Goal: Task Accomplishment & Management: Manage account settings

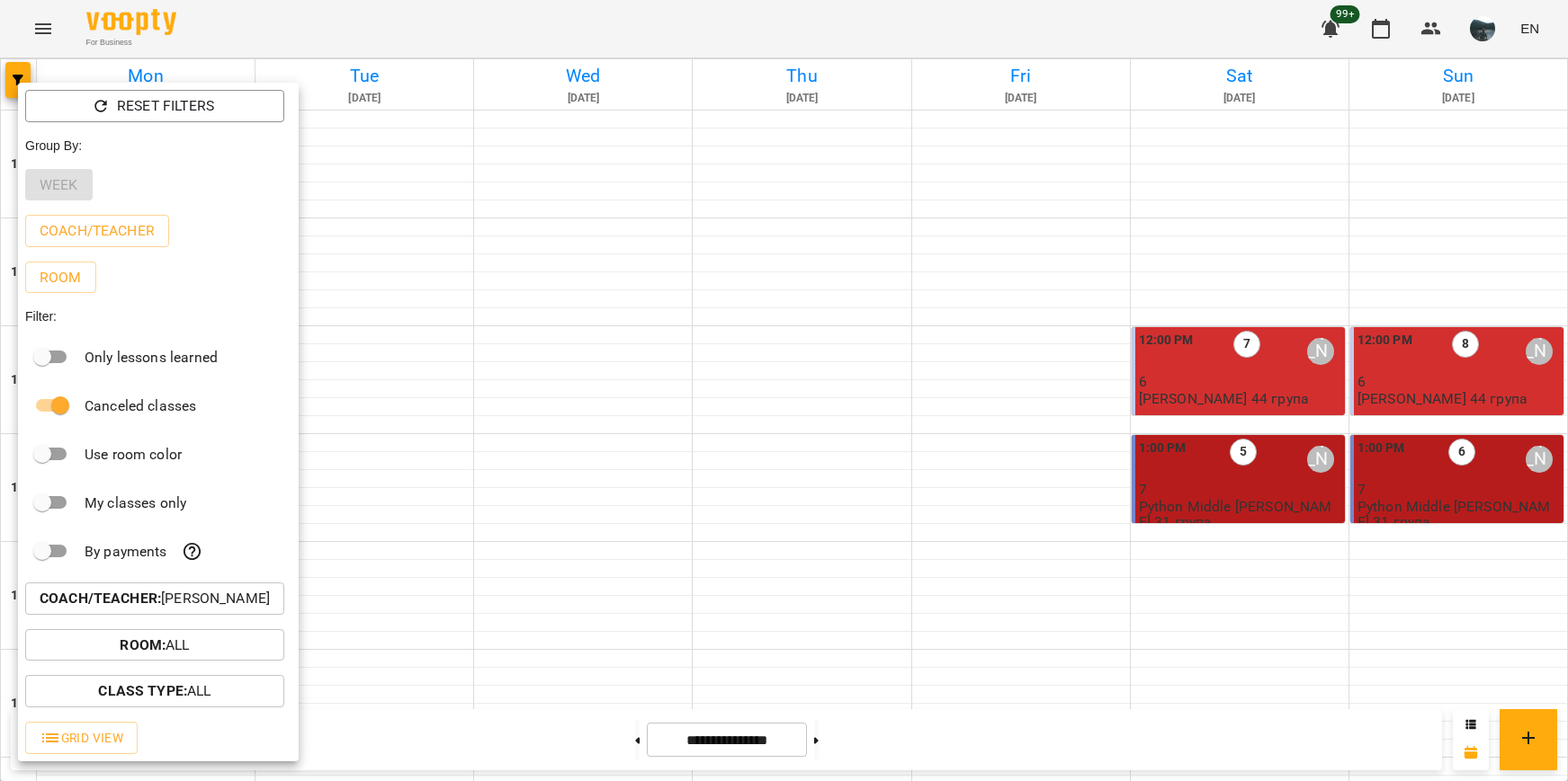
click at [249, 615] on button "Coach/Teacher : [PERSON_NAME]" at bounding box center [154, 598] width 259 height 32
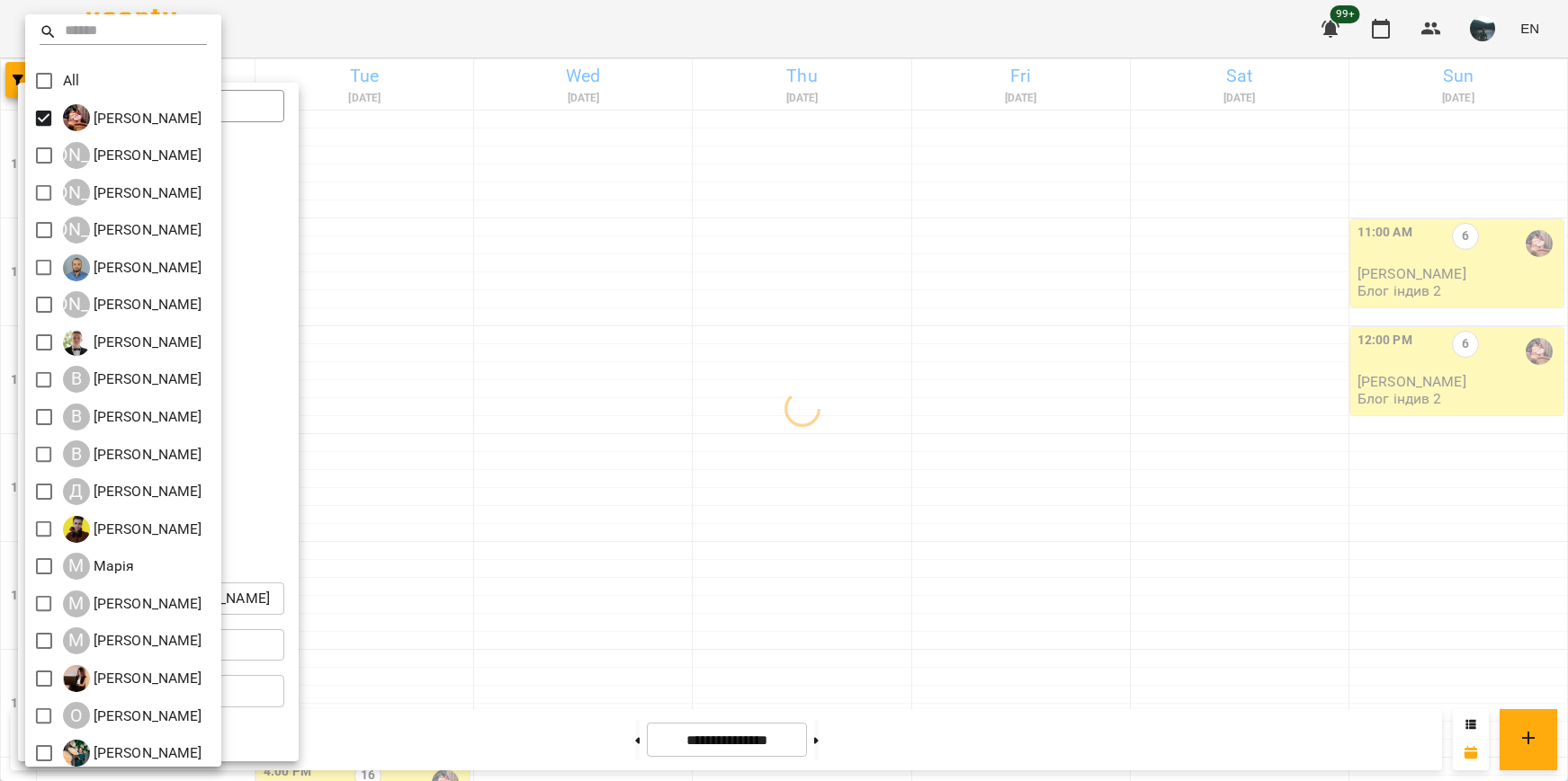
click at [565, 371] on div at bounding box center [784, 390] width 1568 height 781
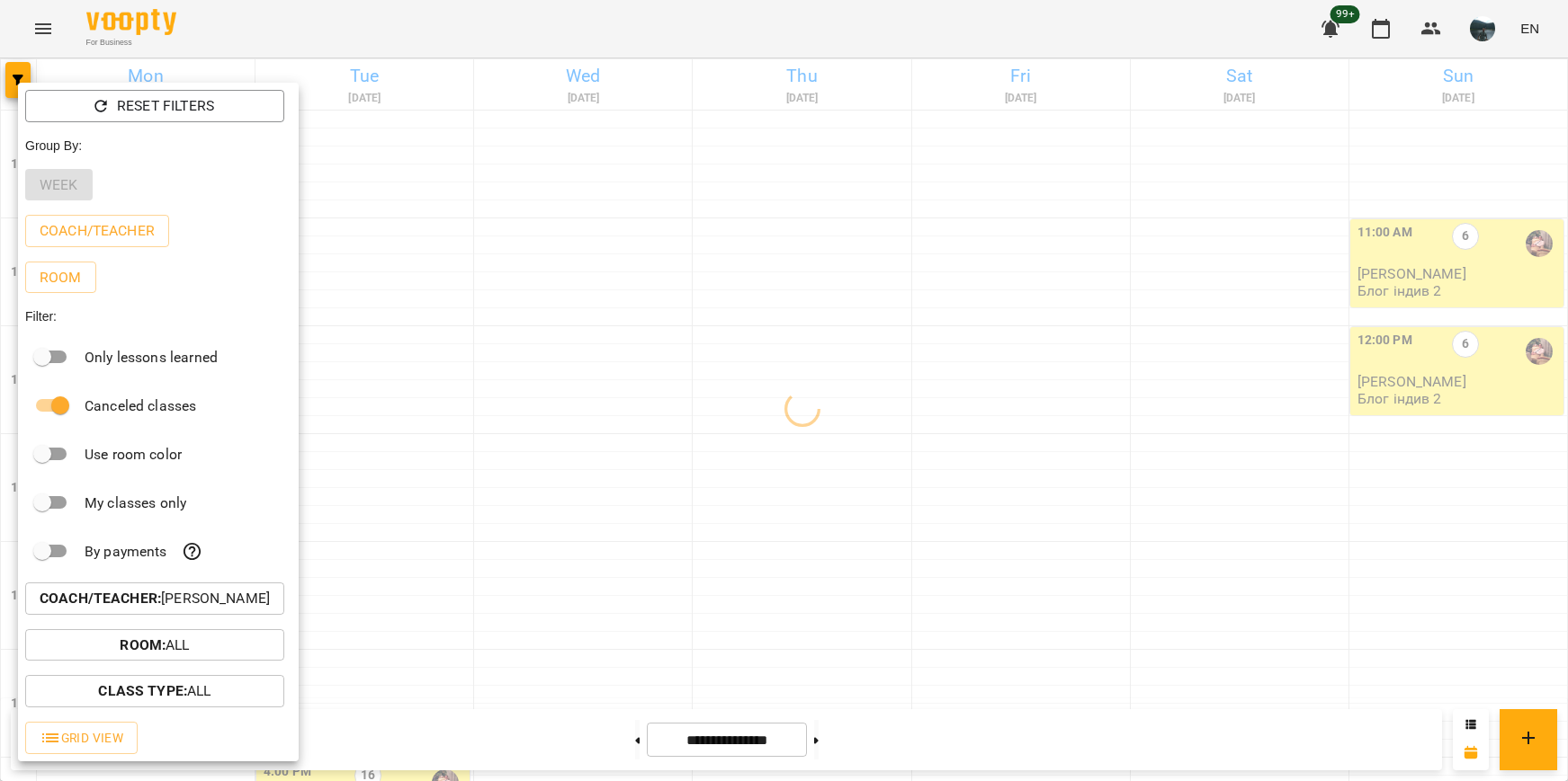
click at [565, 371] on div at bounding box center [784, 390] width 1568 height 781
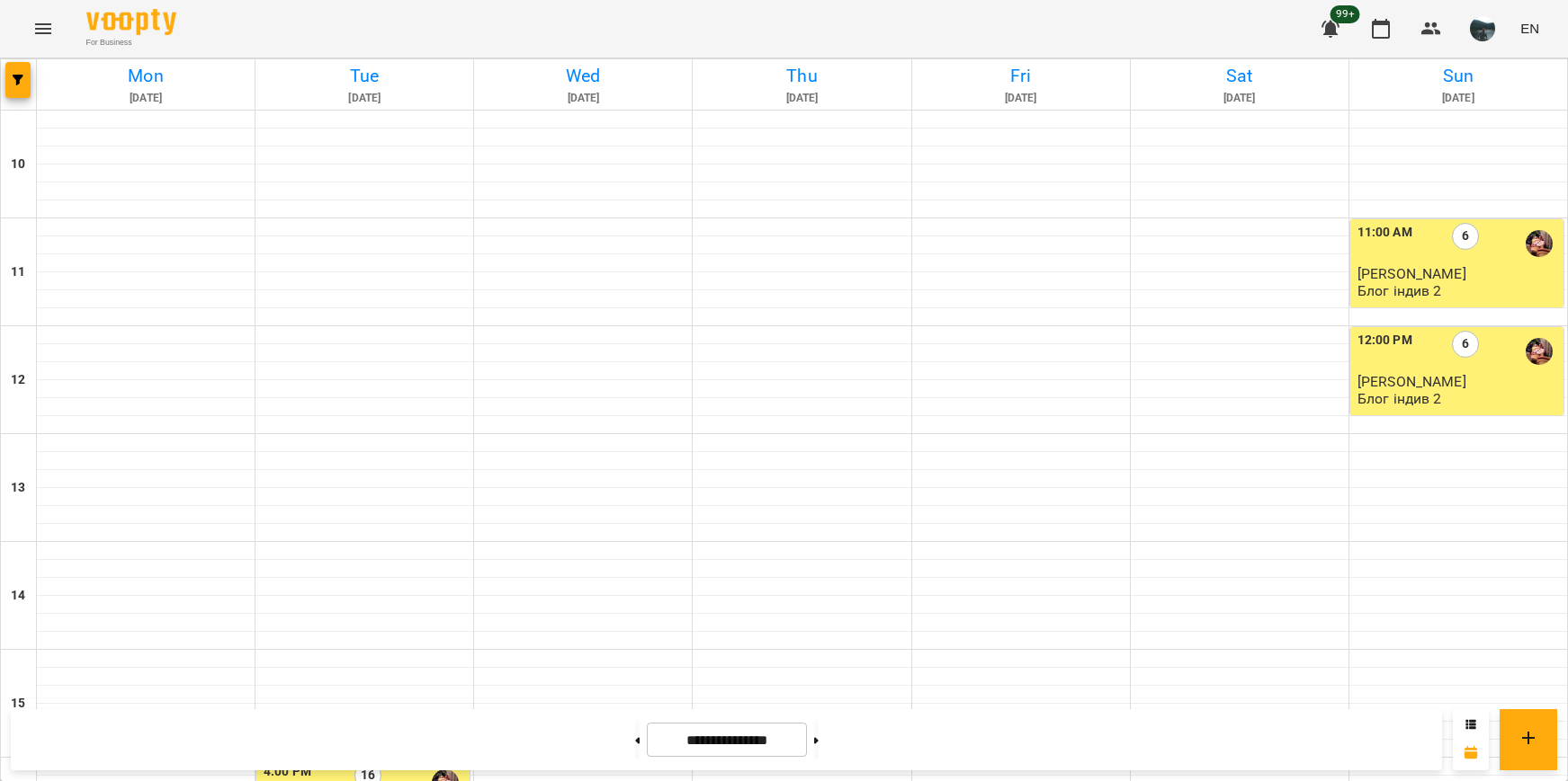
scroll to position [633, 0]
click at [819, 748] on button at bounding box center [816, 740] width 5 height 39
type input "**********"
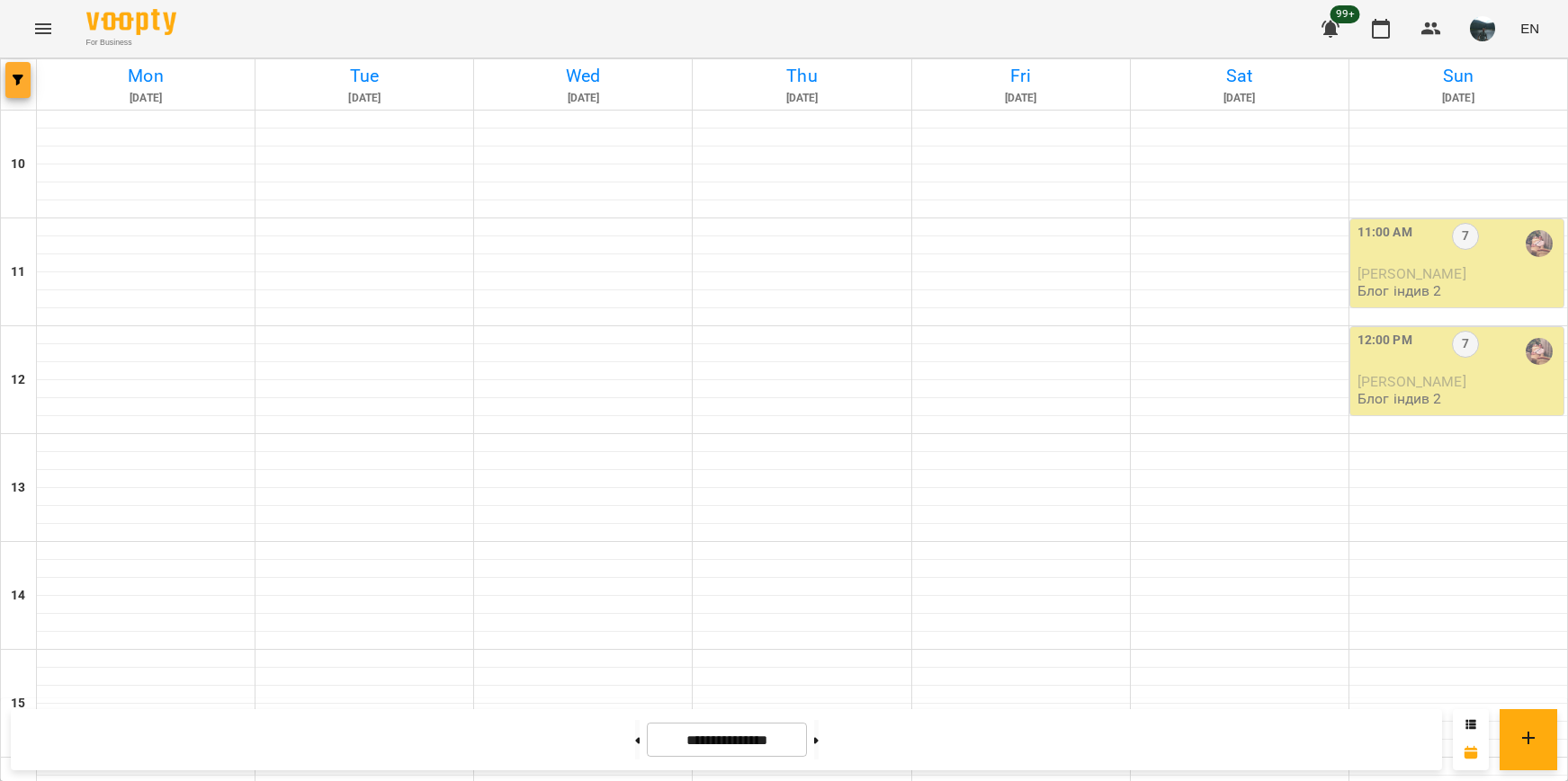
click at [19, 83] on icon "button" at bounding box center [18, 81] width 11 height 11
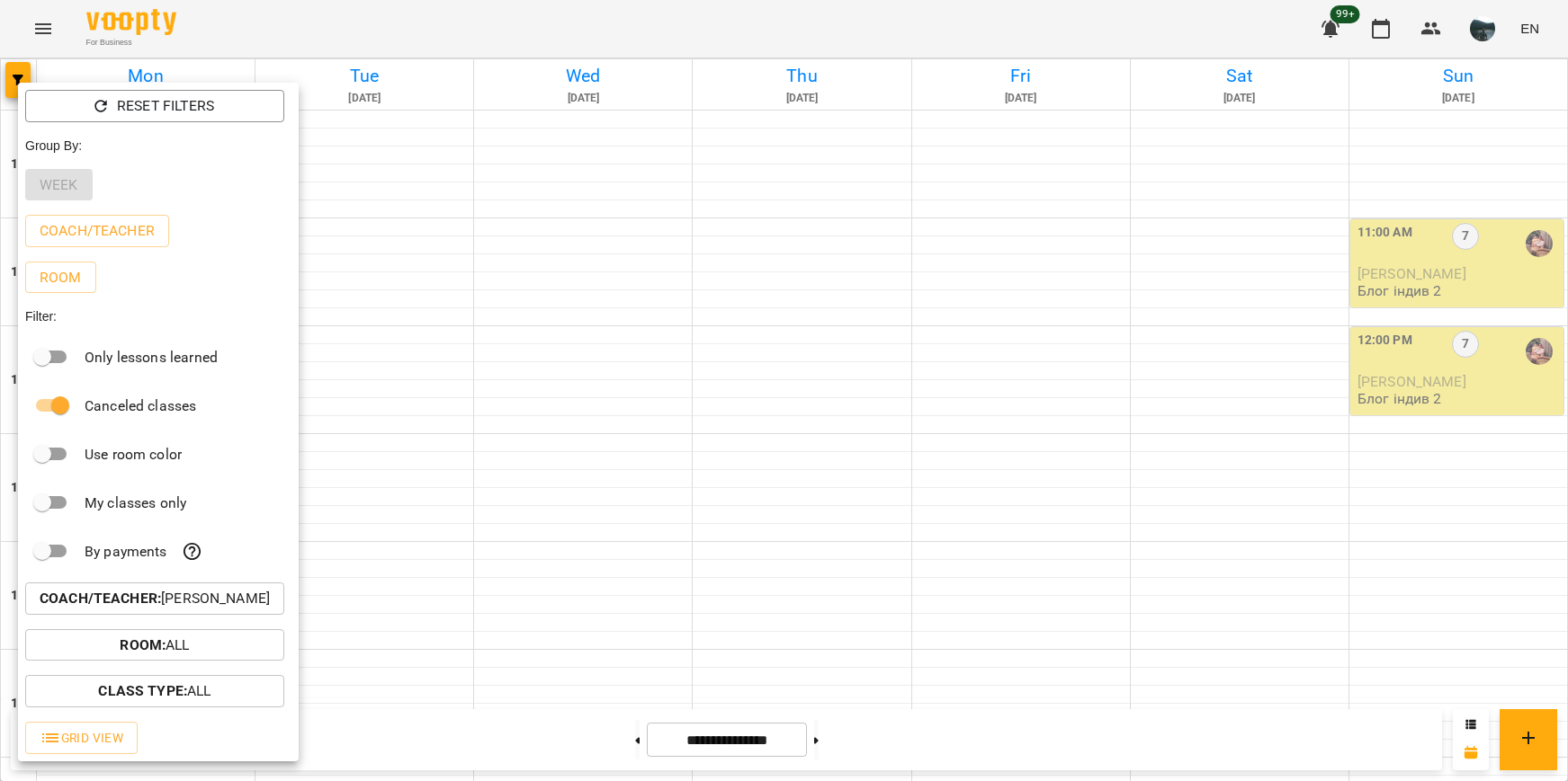
click at [152, 604] on b "Coach/Teacher :" at bounding box center [100, 598] width 122 height 17
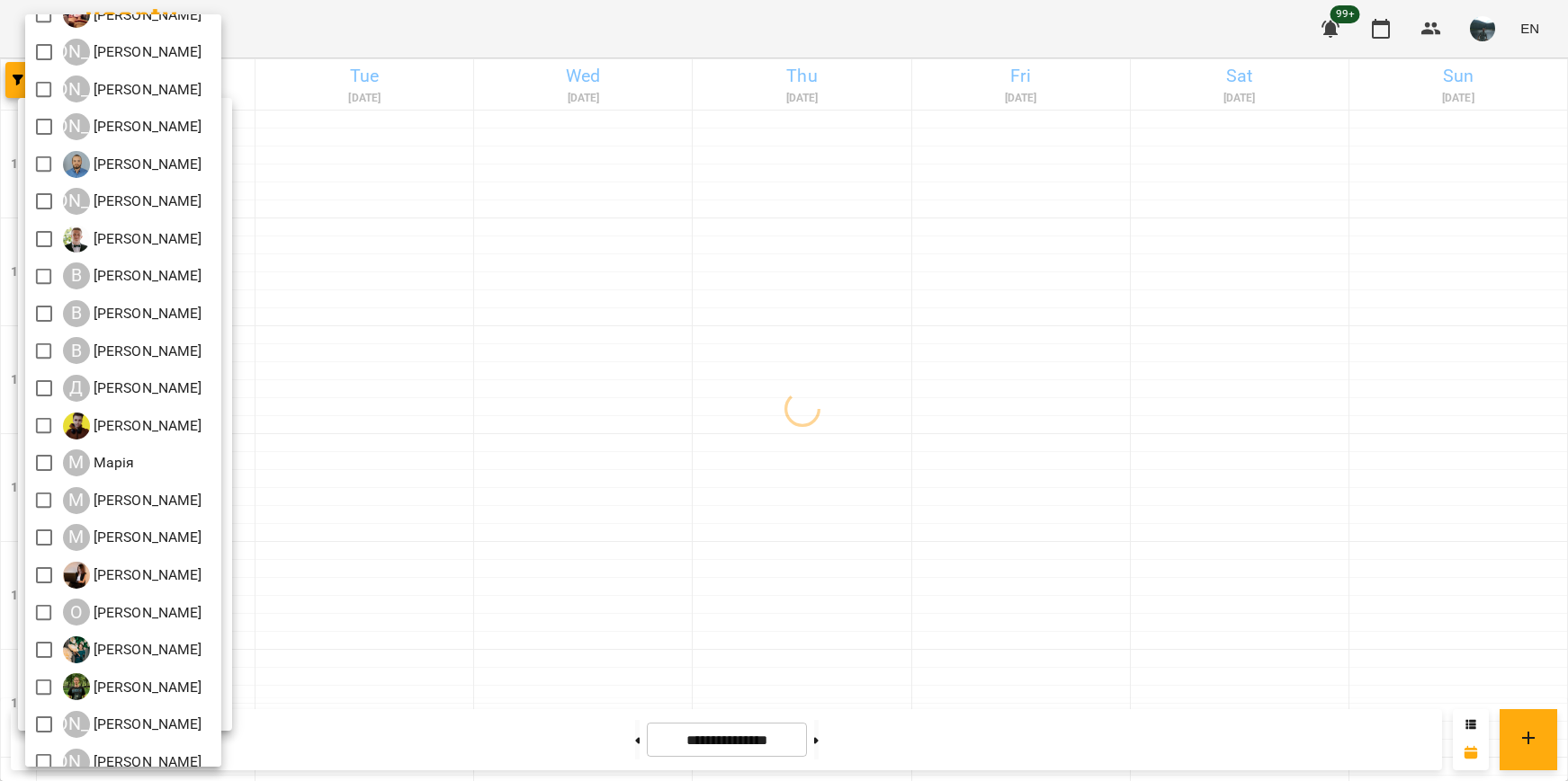
scroll to position [121, 0]
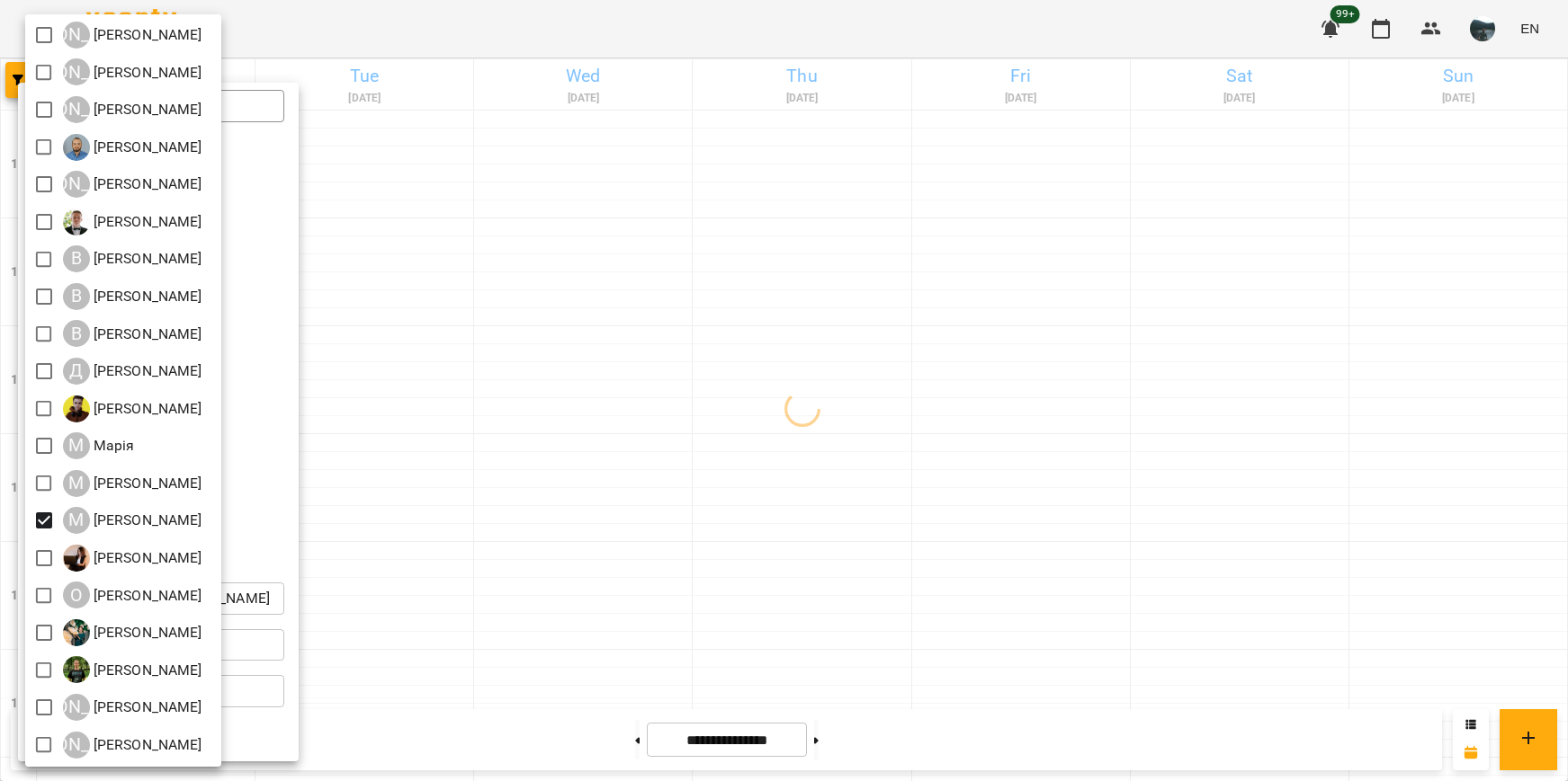
click at [570, 520] on div at bounding box center [784, 390] width 1568 height 781
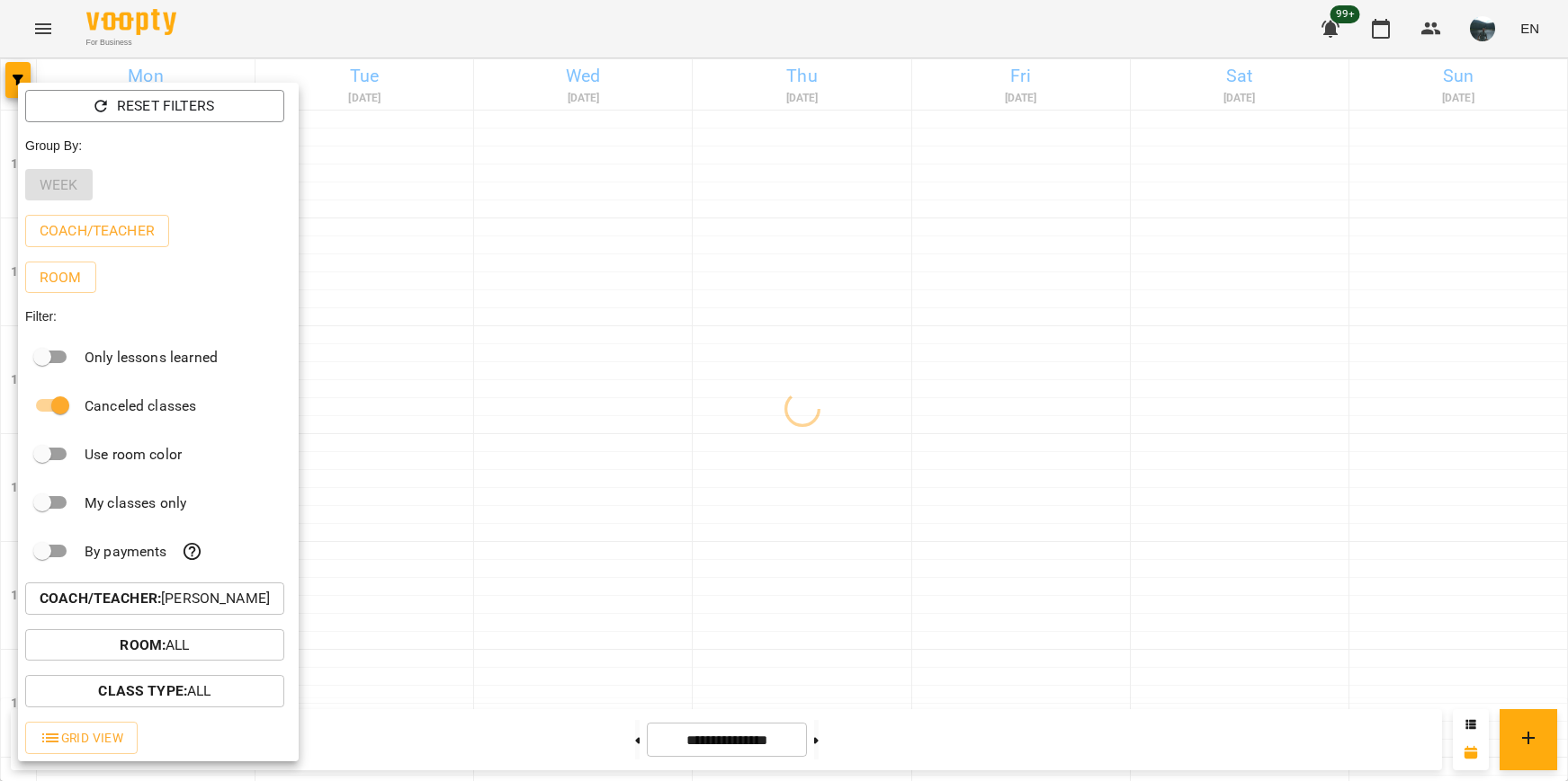
click at [574, 495] on div at bounding box center [784, 390] width 1568 height 781
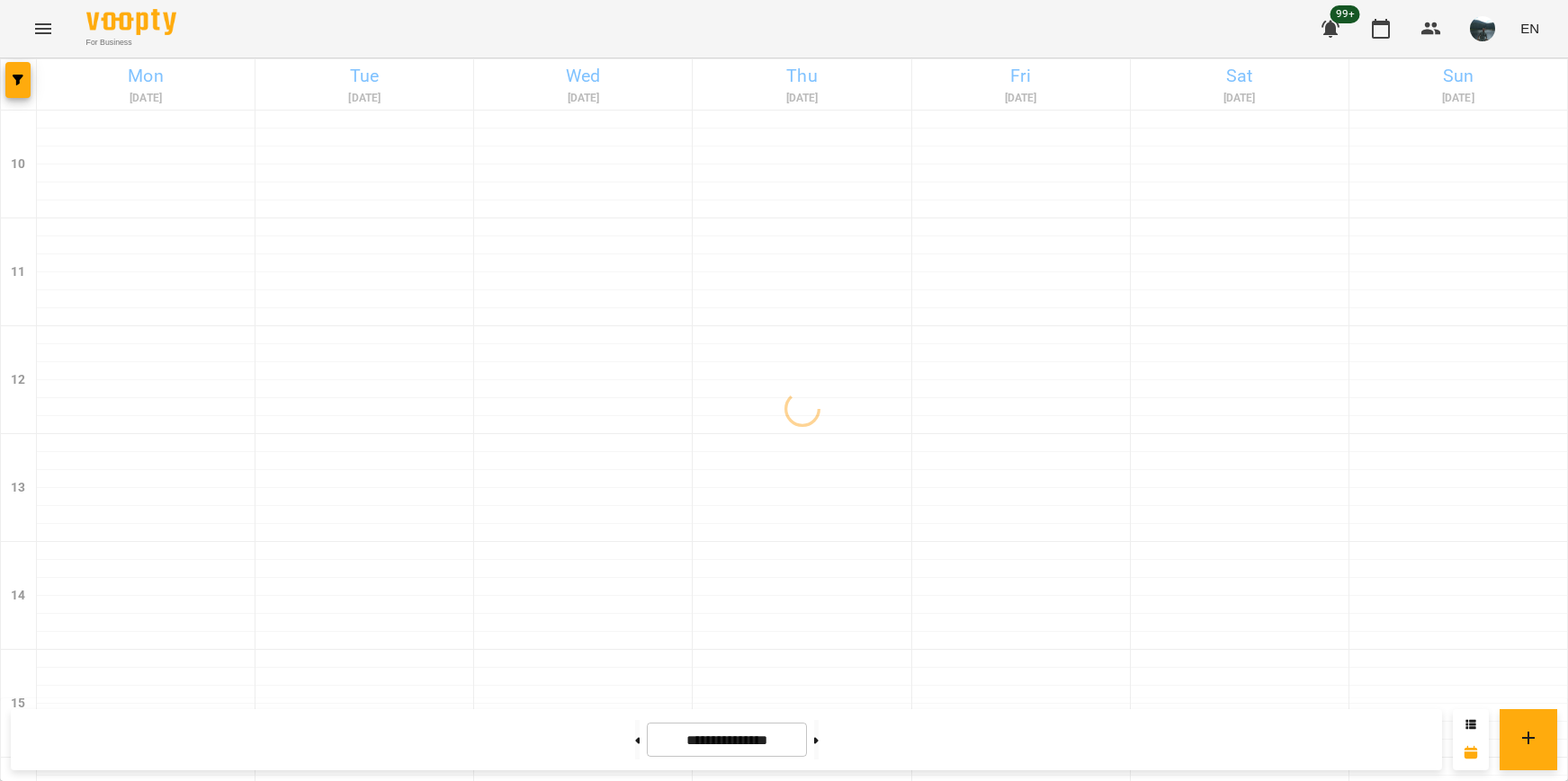
scroll to position [813, 0]
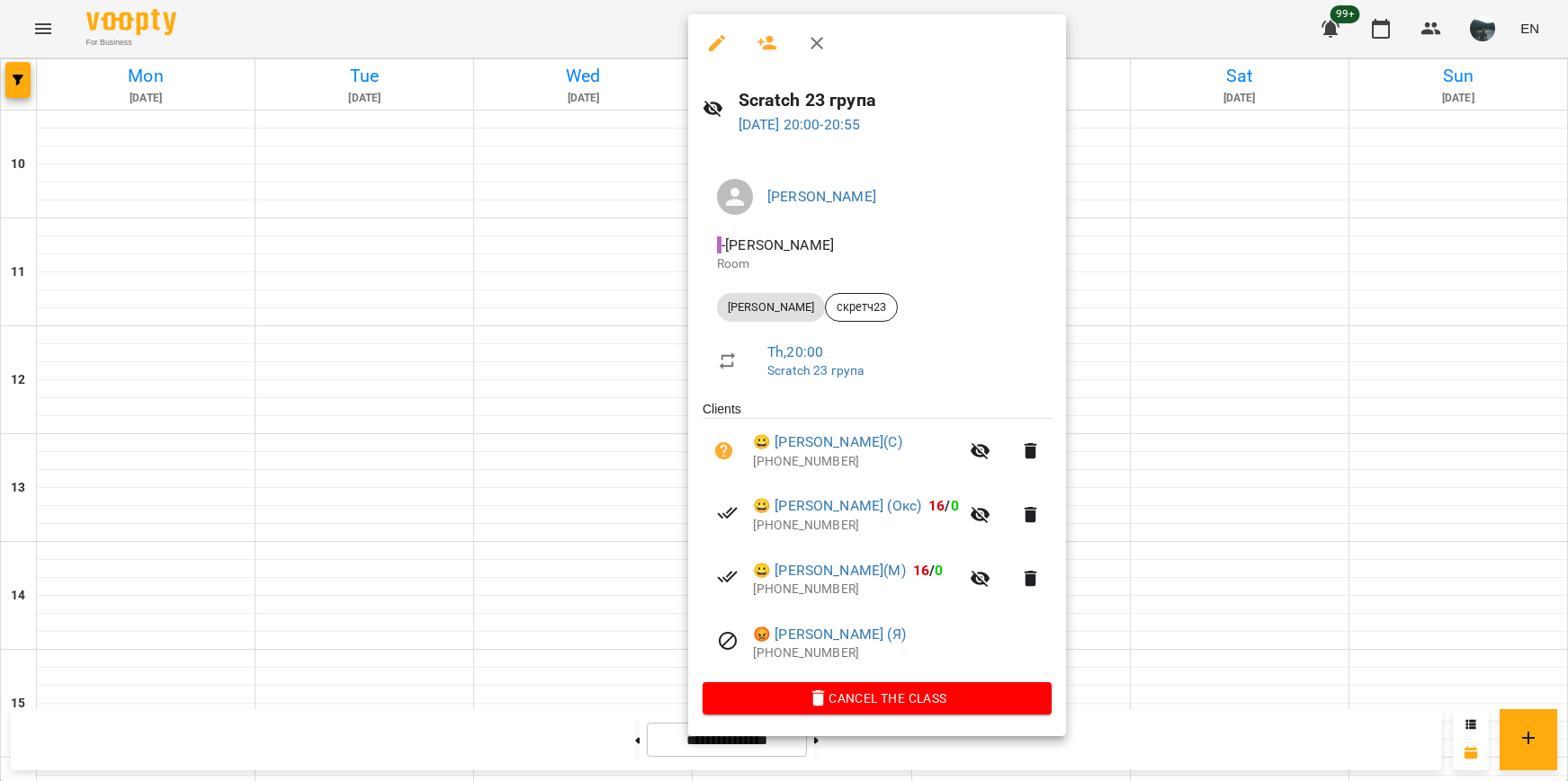
click at [1188, 588] on div at bounding box center [784, 390] width 1568 height 781
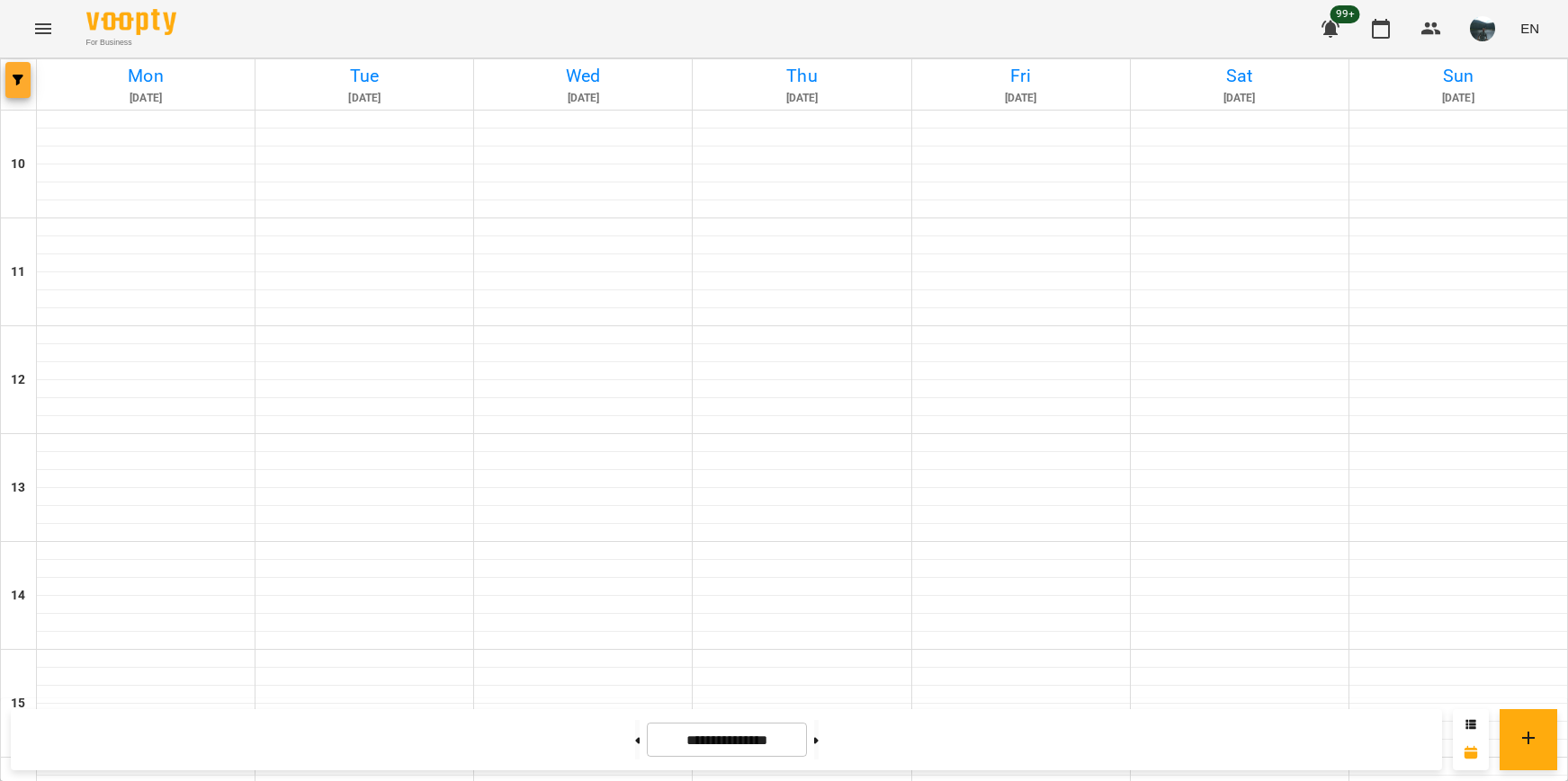
click at [11, 74] on button "button" at bounding box center [17, 80] width 25 height 36
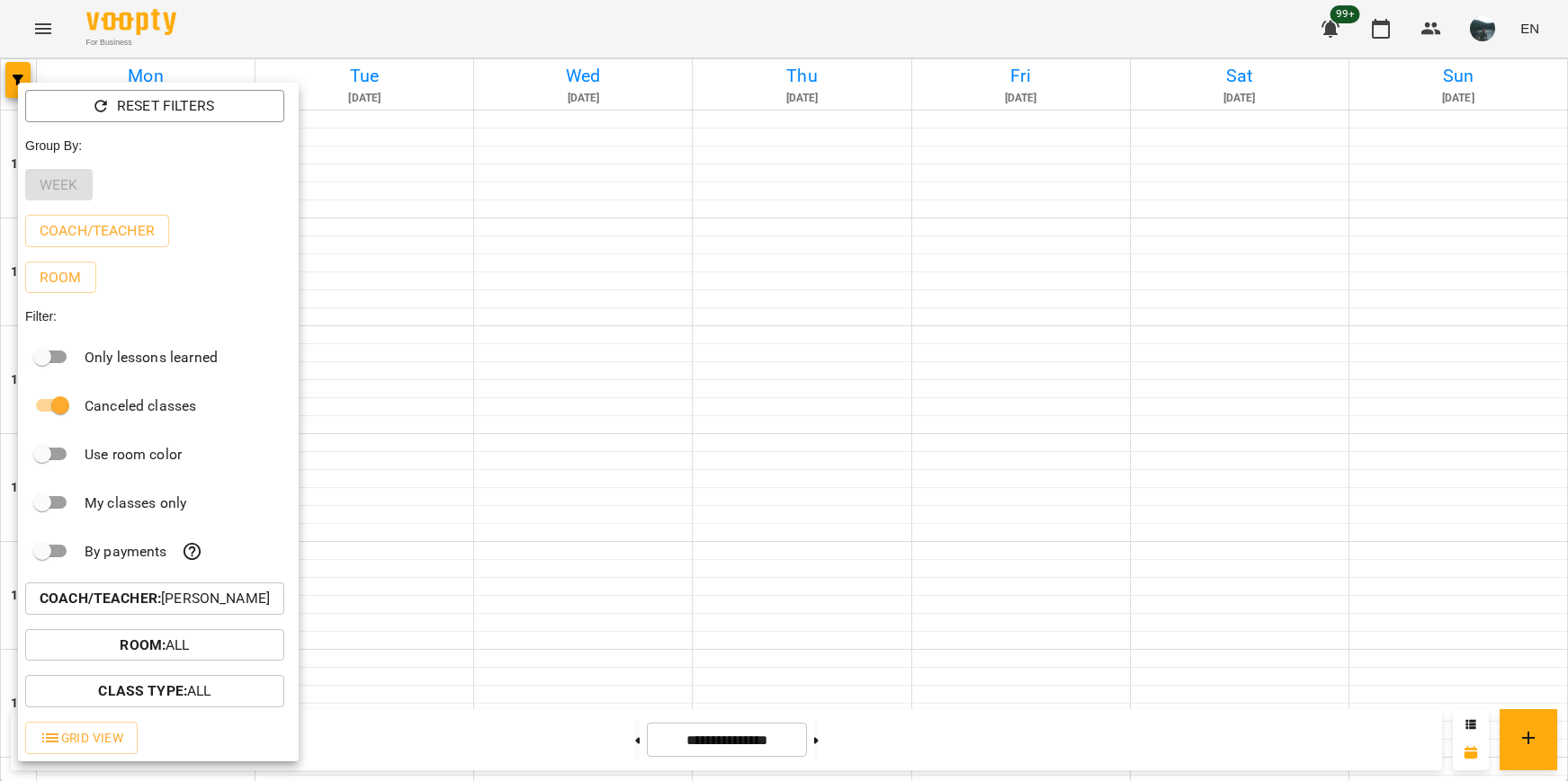
click at [174, 599] on p "Coach/Teacher : [PERSON_NAME]" at bounding box center [154, 599] width 230 height 22
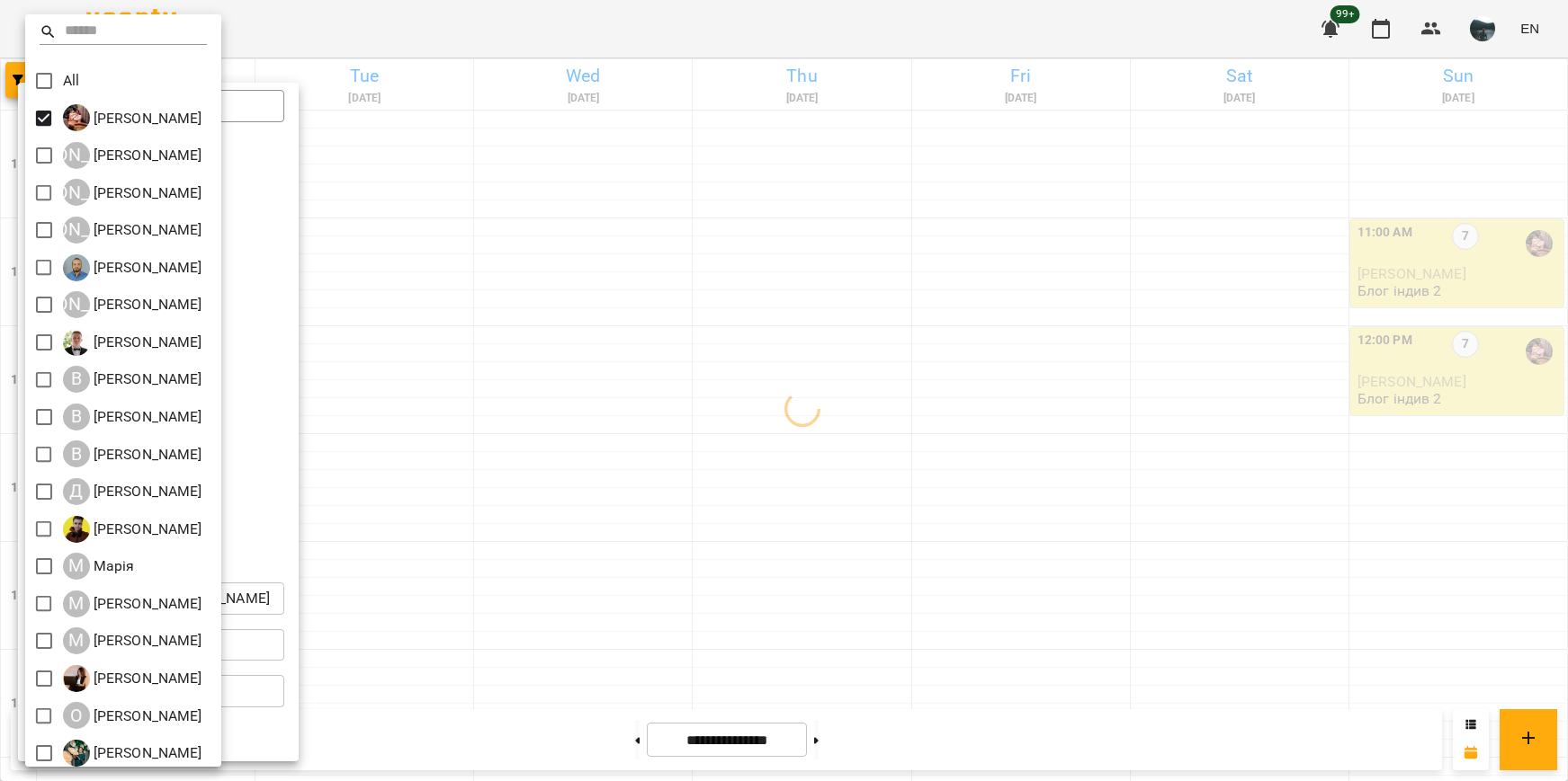
click at [597, 622] on div at bounding box center [784, 390] width 1568 height 781
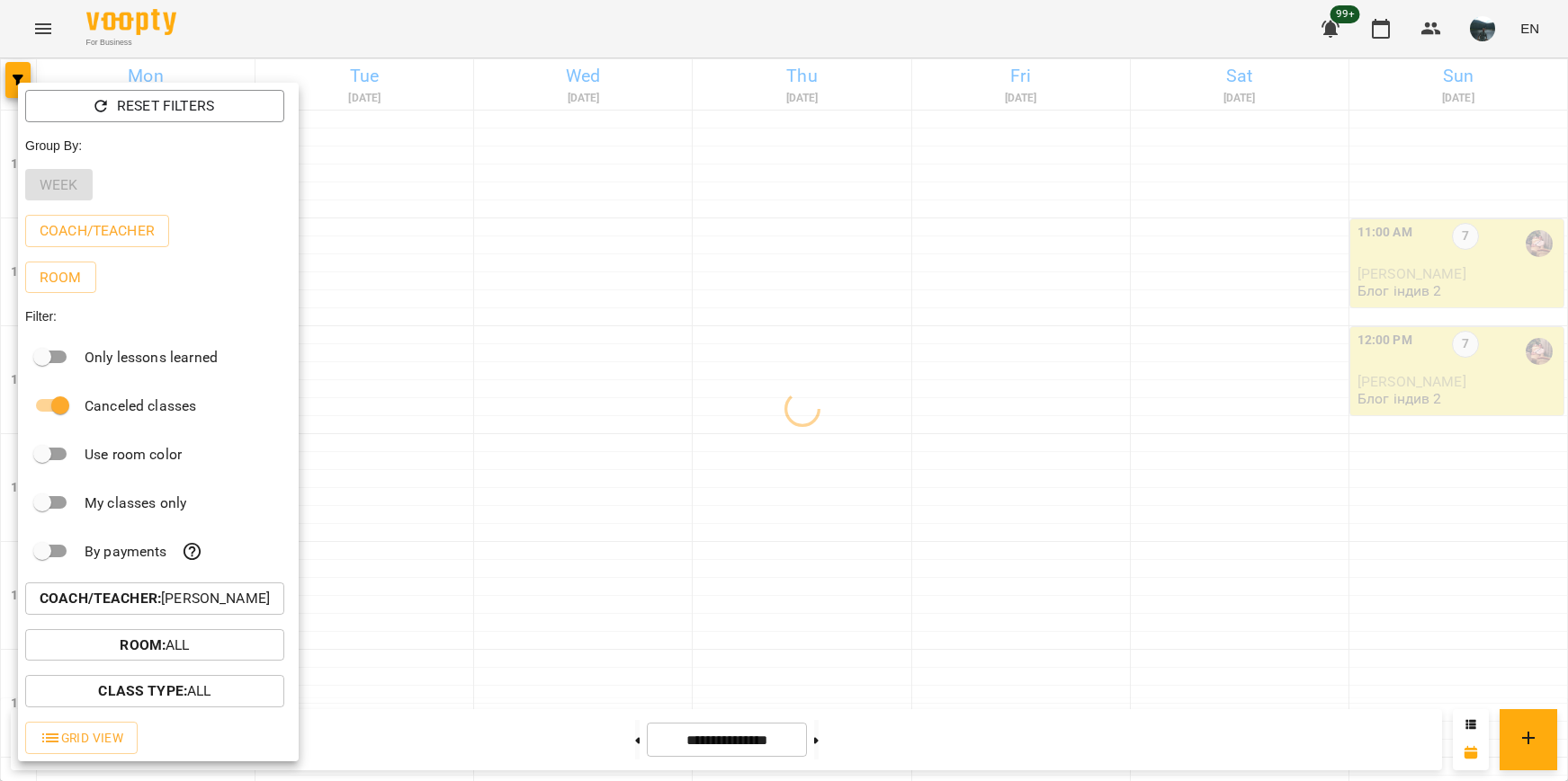
click at [648, 548] on div at bounding box center [784, 390] width 1568 height 781
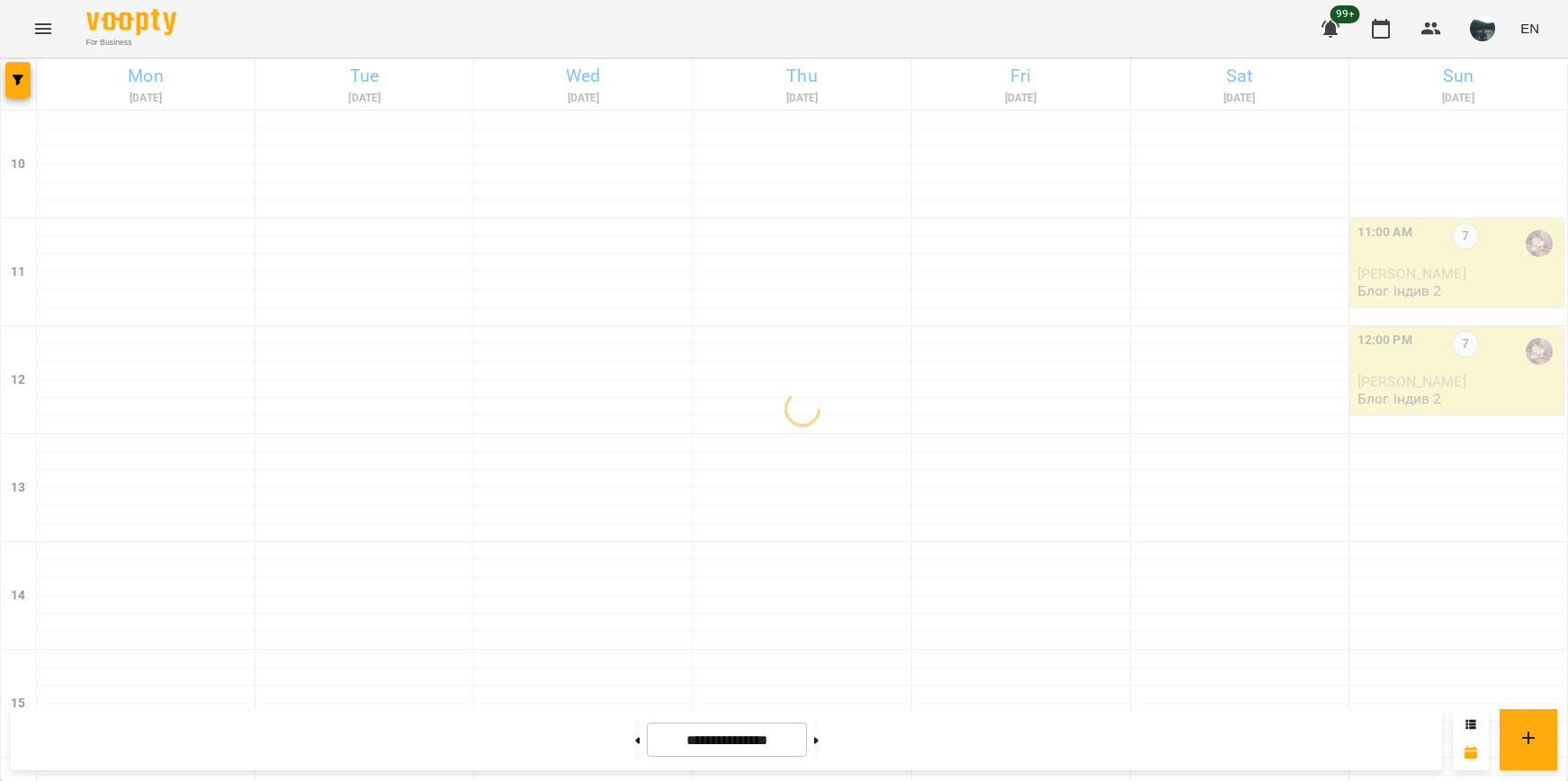
scroll to position [633, 0]
